Goal: Task Accomplishment & Management: Manage account settings

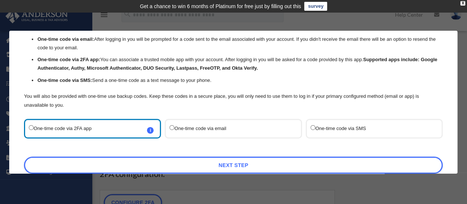
scroll to position [71, 0]
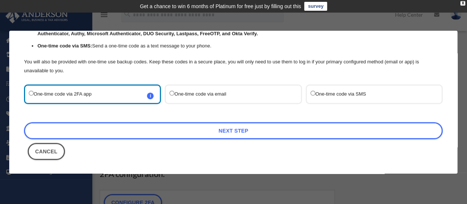
click at [319, 91] on label "One-time code via SMS" at bounding box center [371, 94] width 120 height 10
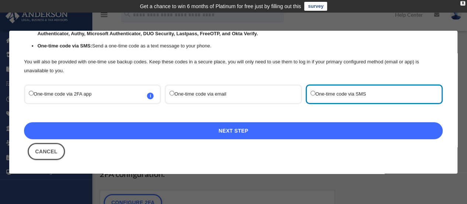
click at [206, 125] on link "Next Step" at bounding box center [233, 130] width 419 height 17
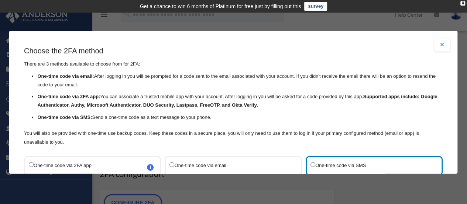
click at [0, 0] on div "I'm Ready" at bounding box center [0, 0] width 0 height 0
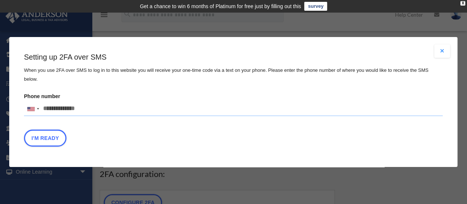
click at [61, 105] on input "Phone number United States +1 United Kingdom +44 Afghanistan (‫افغانستان‬‎) +93…" at bounding box center [233, 108] width 419 height 15
drag, startPoint x: 86, startPoint y: 105, endPoint x: 34, endPoint y: 107, distance: 52.5
click at [34, 107] on div "United States +1 United Kingdom +44 Afghanistan (‫افغانستان‬‎) +93 Albania (Shq…" at bounding box center [233, 108] width 419 height 15
click at [0, 0] on input "text" at bounding box center [0, 0] width 0 height 0
click at [34, 107] on div at bounding box center [32, 109] width 17 height 14
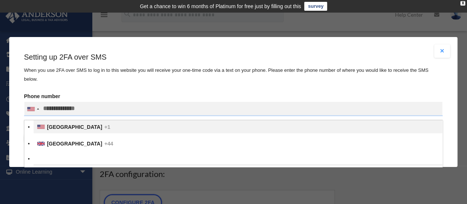
click at [74, 127] on span "[GEOGRAPHIC_DATA]" at bounding box center [74, 127] width 55 height 6
click at [0, 0] on input "text" at bounding box center [0, 0] width 0 height 0
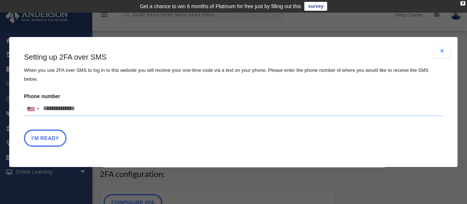
click at [88, 105] on input "Phone number United States +1 United Kingdom +44 Afghanistan (‫افغانستان‬‎) +93…" at bounding box center [233, 108] width 419 height 15
type input "**********"
click at [41, 133] on button "I'm Ready" at bounding box center [45, 137] width 42 height 17
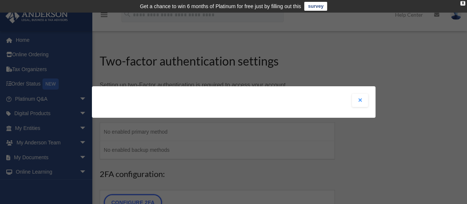
click at [359, 101] on button "Close modal" at bounding box center [360, 99] width 16 height 13
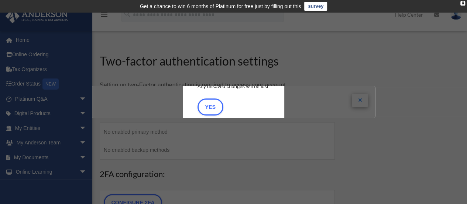
scroll to position [12, 0]
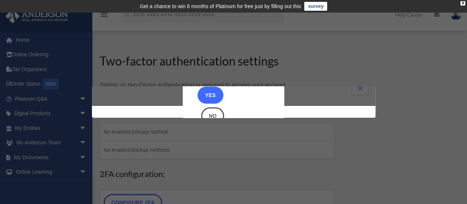
click at [205, 90] on button "Yes" at bounding box center [211, 94] width 26 height 17
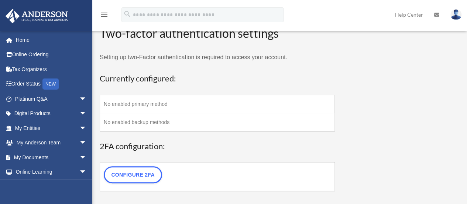
scroll to position [37, 0]
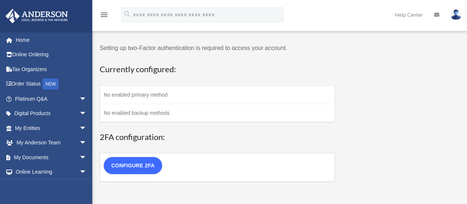
click at [143, 165] on link "Configure 2FA" at bounding box center [133, 165] width 58 height 17
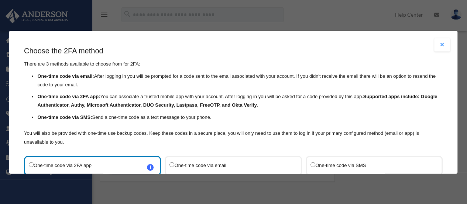
click at [127, 160] on label "One-time code via 2FA app i Refer to the guide on how to set up 2FA apps for mo…" at bounding box center [89, 165] width 120 height 10
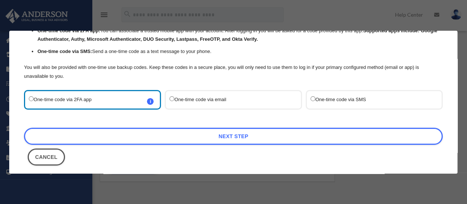
scroll to position [71, 0]
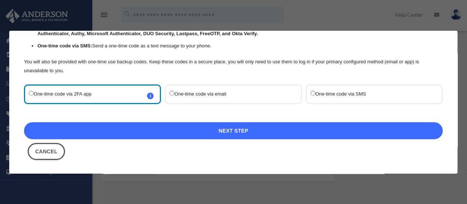
click at [235, 133] on link "Next Step" at bounding box center [233, 130] width 419 height 17
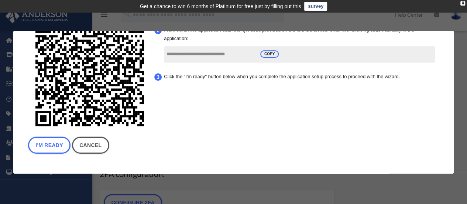
scroll to position [19, 0]
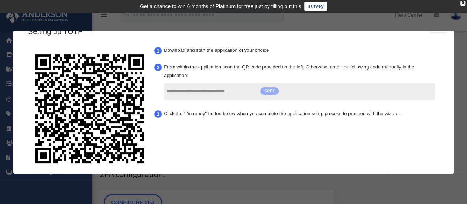
click at [268, 91] on span "COPY" at bounding box center [269, 90] width 18 height 7
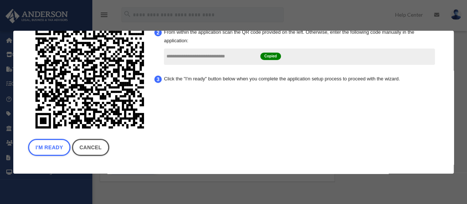
scroll to position [56, 0]
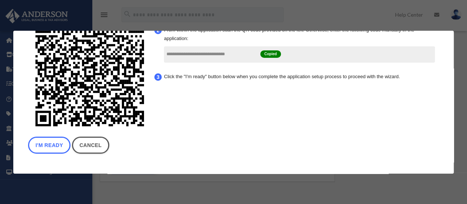
click at [54, 142] on button "I'm Ready" at bounding box center [49, 144] width 42 height 17
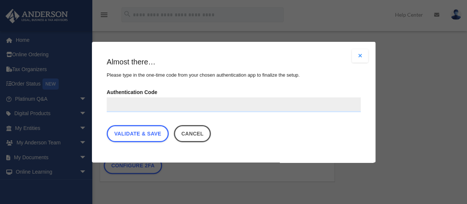
scroll to position [0, 0]
paste input "**********"
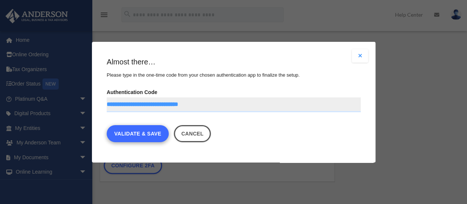
type input "**********"
click at [133, 133] on link "Validate & Save" at bounding box center [138, 133] width 62 height 17
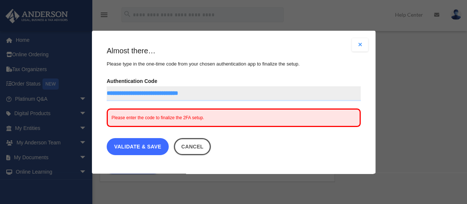
click at [136, 144] on link "Validate & Save" at bounding box center [138, 146] width 62 height 17
click at [137, 141] on link "Validate & Save" at bounding box center [138, 146] width 62 height 17
click at [149, 143] on link "Validate & Save" at bounding box center [138, 146] width 62 height 17
click at [120, 145] on link "Validate & Save" at bounding box center [138, 146] width 62 height 17
click at [151, 142] on link "Validate & Save" at bounding box center [138, 146] width 62 height 17
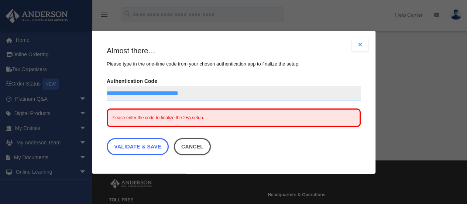
scroll to position [111, 0]
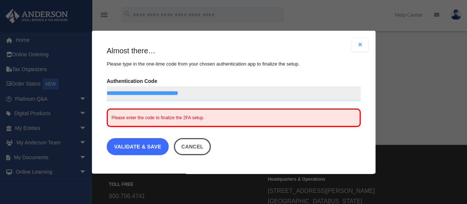
click at [151, 145] on link "Validate & Save" at bounding box center [138, 146] width 62 height 17
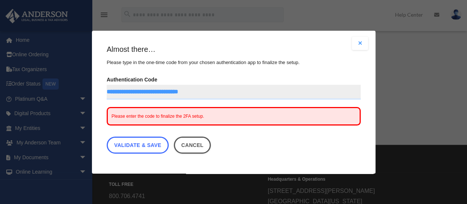
scroll to position [2, 0]
click at [148, 110] on div "Please enter the code to finalize the 2FA setup." at bounding box center [234, 115] width 254 height 18
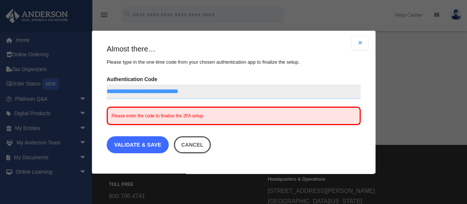
click at [140, 143] on link "Validate & Save" at bounding box center [138, 144] width 62 height 17
drag, startPoint x: 234, startPoint y: 94, endPoint x: 78, endPoint y: 99, distance: 155.2
click at [78, 99] on div "Are you sure? Any unsaved changes will be lost! Yes No Choose the 2FA method Th…" at bounding box center [233, 102] width 467 height 204
click at [148, 142] on link "Validate & Save" at bounding box center [138, 144] width 62 height 17
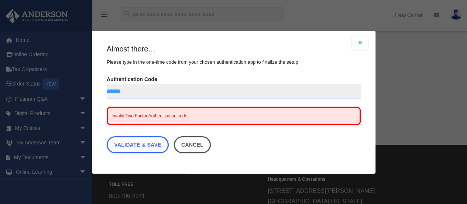
drag, startPoint x: 129, startPoint y: 91, endPoint x: 100, endPoint y: 93, distance: 29.6
click at [100, 93] on div "Are you sure? Any unsaved changes will be lost! Yes No Choose the 2FA method Th…" at bounding box center [234, 102] width 284 height 143
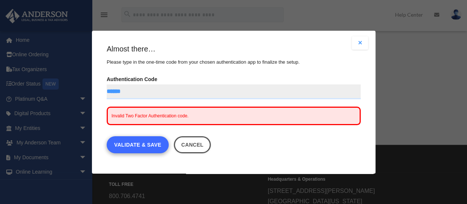
type input "******"
click at [130, 140] on link "Validate & Save" at bounding box center [138, 144] width 62 height 17
click at [147, 145] on link "Validate & Save" at bounding box center [138, 144] width 62 height 17
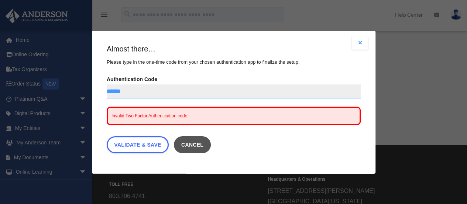
click at [194, 141] on button "Cancel" at bounding box center [192, 144] width 37 height 17
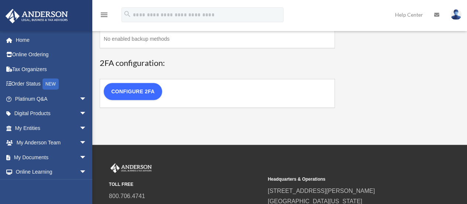
click at [144, 92] on link "Configure 2FA" at bounding box center [133, 91] width 58 height 17
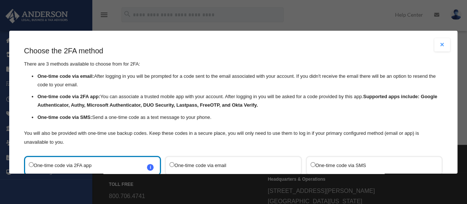
scroll to position [74, 0]
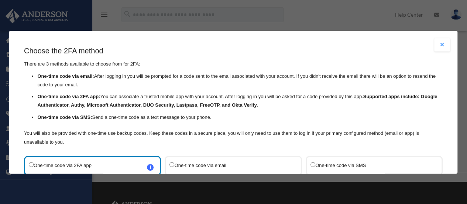
click at [438, 44] on button "Close modal" at bounding box center [443, 44] width 16 height 13
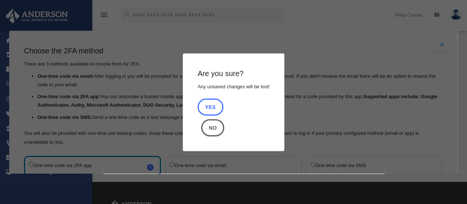
click at [209, 107] on button "Yes" at bounding box center [211, 106] width 26 height 17
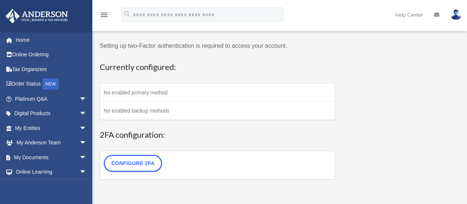
scroll to position [0, 0]
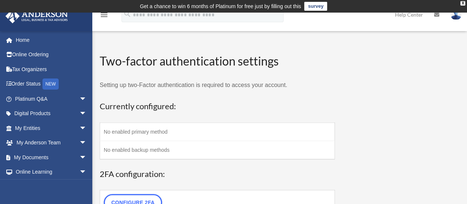
click at [126, 127] on td "No enabled primary method" at bounding box center [217, 131] width 235 height 18
click at [126, 152] on td "No enabled backup methods" at bounding box center [217, 149] width 235 height 18
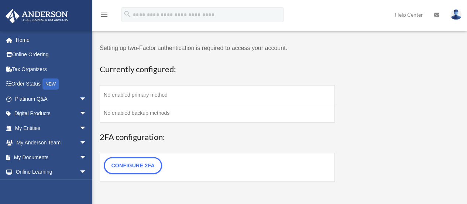
scroll to position [74, 0]
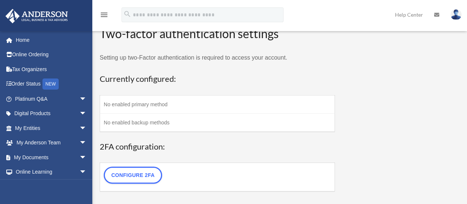
scroll to position [74, 0]
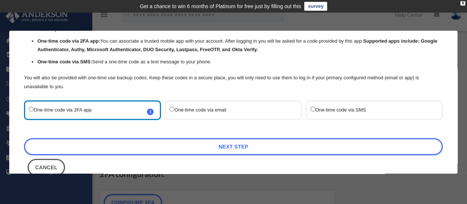
scroll to position [71, 0]
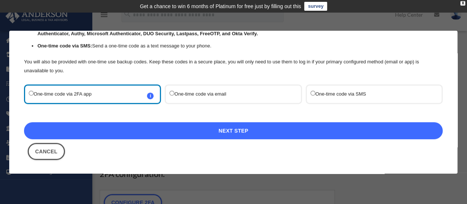
click at [200, 130] on link "Next Step" at bounding box center [233, 130] width 419 height 17
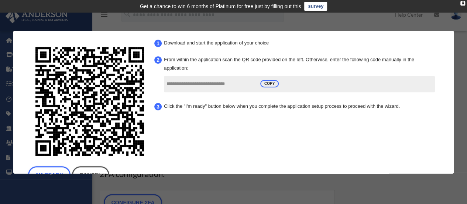
scroll to position [37, 0]
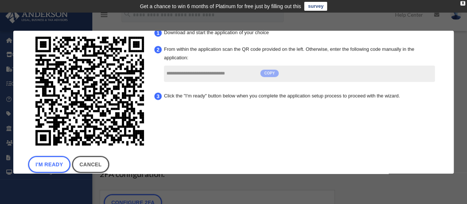
click at [268, 76] on span "COPY" at bounding box center [269, 72] width 18 height 7
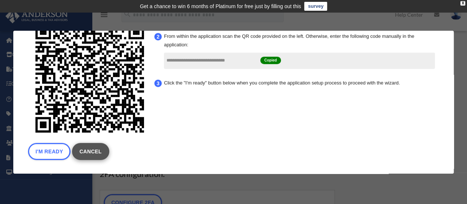
scroll to position [56, 0]
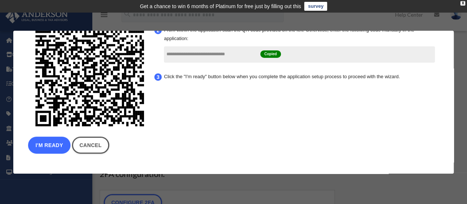
click at [54, 144] on button "I'm Ready" at bounding box center [49, 144] width 42 height 17
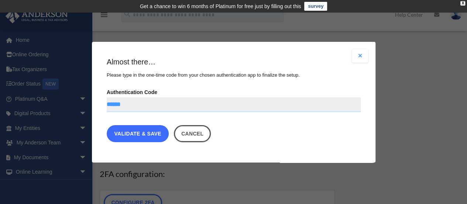
click at [140, 133] on link "Validate & Save" at bounding box center [138, 133] width 62 height 17
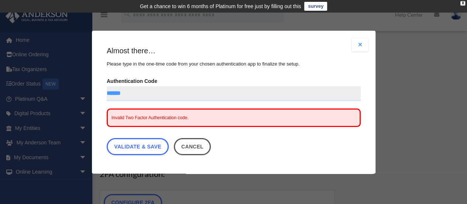
click at [116, 95] on input "******" at bounding box center [234, 93] width 254 height 15
paste input "**********"
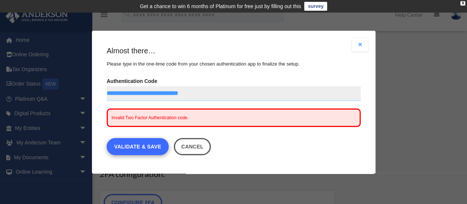
type input "**********"
click at [147, 141] on link "Validate & Save" at bounding box center [138, 146] width 62 height 17
click at [142, 147] on link "Validate & Save" at bounding box center [138, 146] width 62 height 17
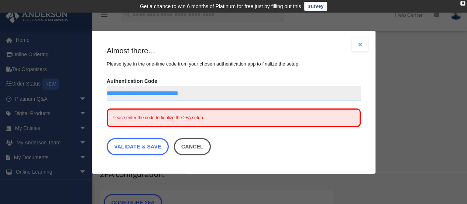
click at [355, 42] on button "Close modal" at bounding box center [360, 44] width 16 height 13
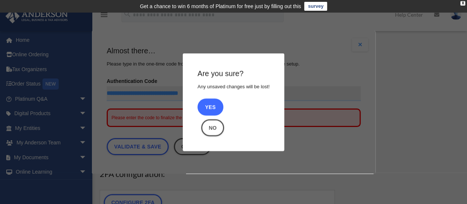
click at [211, 106] on button "Yes" at bounding box center [211, 106] width 26 height 17
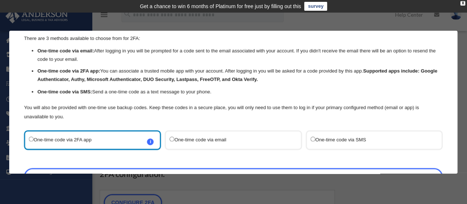
scroll to position [37, 0]
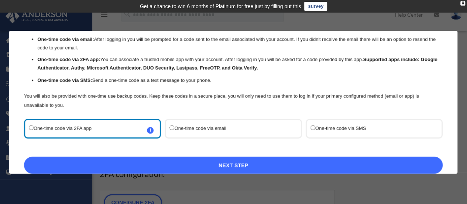
click at [225, 165] on link "Next Step" at bounding box center [233, 164] width 419 height 17
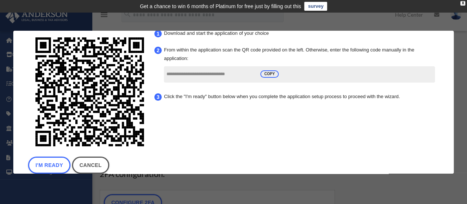
scroll to position [19, 0]
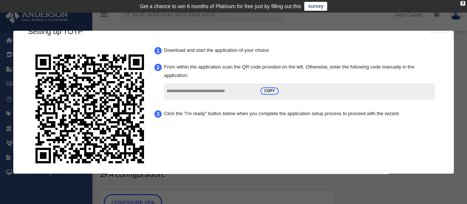
click at [88, 124] on img at bounding box center [90, 109] width 118 height 118
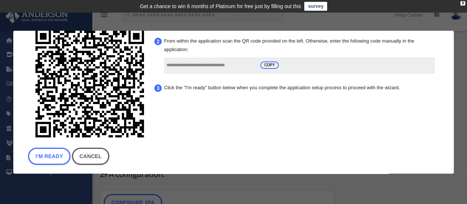
scroll to position [56, 0]
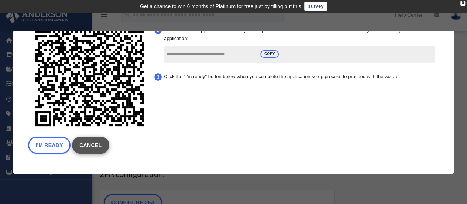
click at [93, 142] on link "Cancel" at bounding box center [90, 144] width 37 height 17
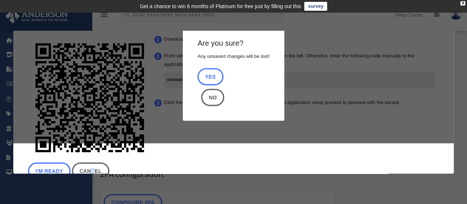
scroll to position [19, 0]
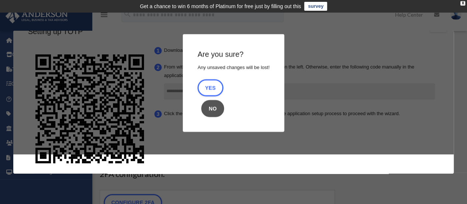
click at [213, 109] on button "No" at bounding box center [212, 108] width 23 height 17
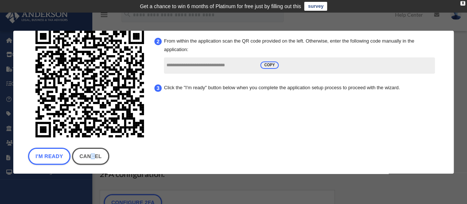
scroll to position [56, 0]
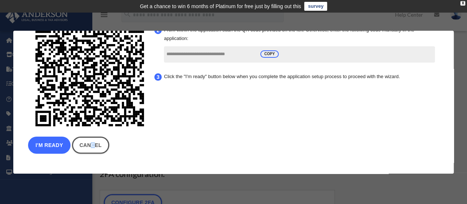
click at [46, 143] on button "I'm Ready" at bounding box center [49, 144] width 42 height 17
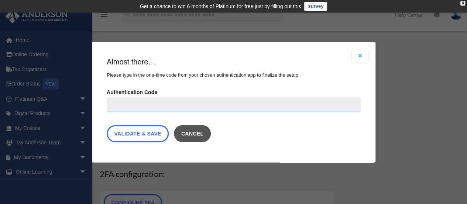
click at [196, 131] on button "Cancel" at bounding box center [192, 133] width 37 height 17
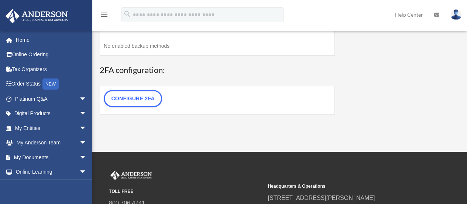
scroll to position [111, 0]
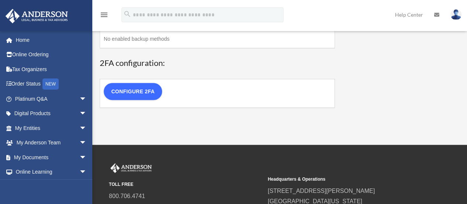
click at [134, 85] on link "Configure 2FA" at bounding box center [133, 91] width 58 height 17
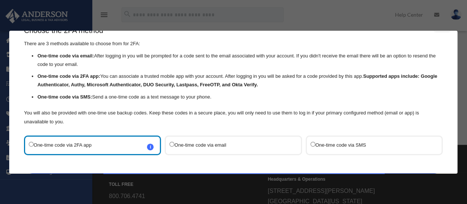
scroll to position [0, 0]
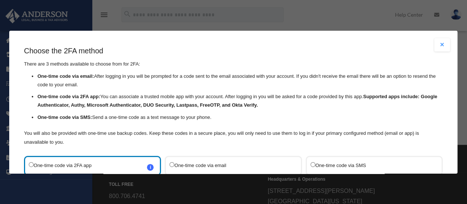
click at [437, 48] on button "Close modal" at bounding box center [443, 44] width 16 height 13
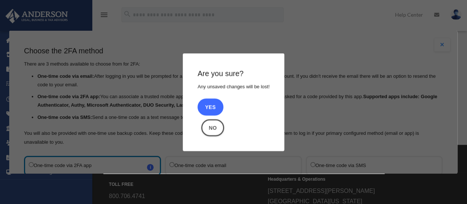
click at [209, 105] on button "Yes" at bounding box center [211, 106] width 26 height 17
